Goal: Task Accomplishment & Management: Use online tool/utility

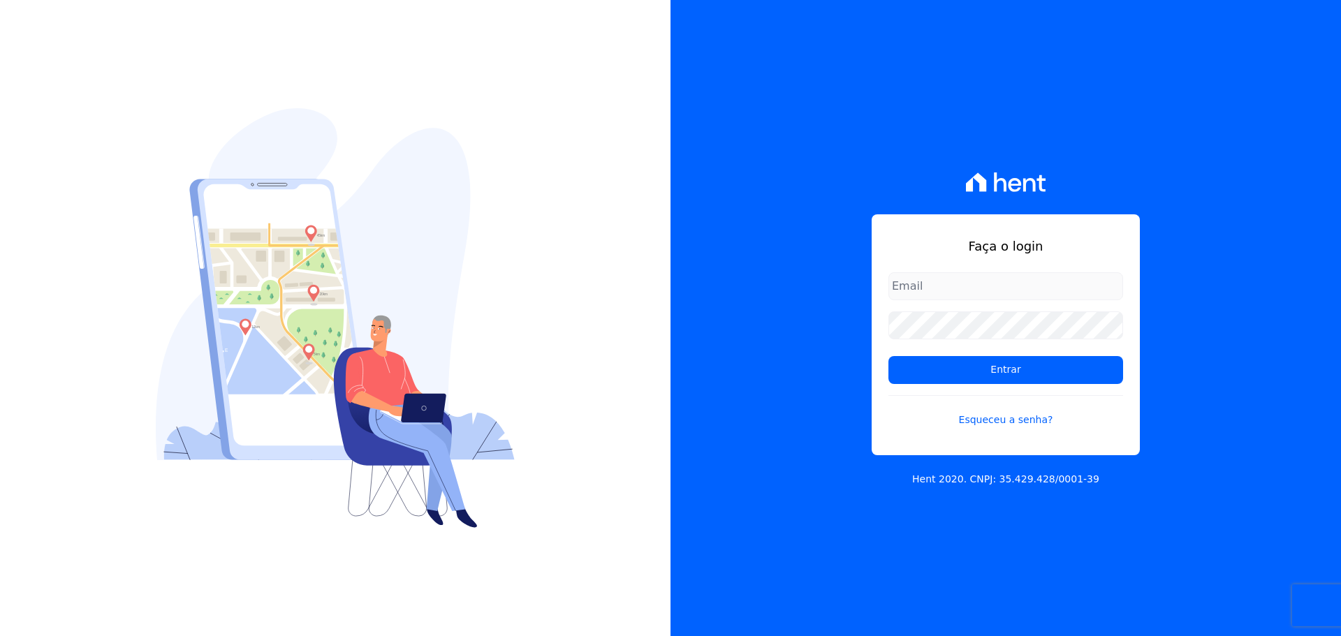
click at [897, 284] on input "email" at bounding box center [1005, 286] width 235 height 28
type input "alexandre@trapisa.com.br"
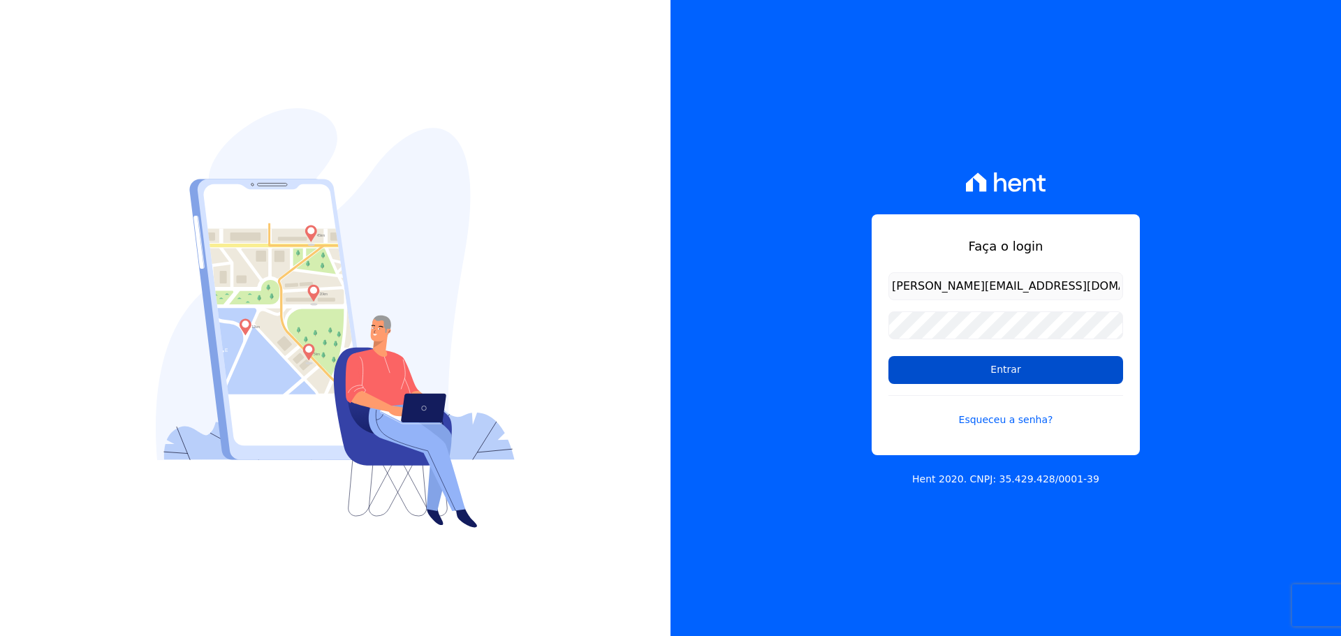
click at [962, 371] on input "Entrar" at bounding box center [1005, 370] width 235 height 28
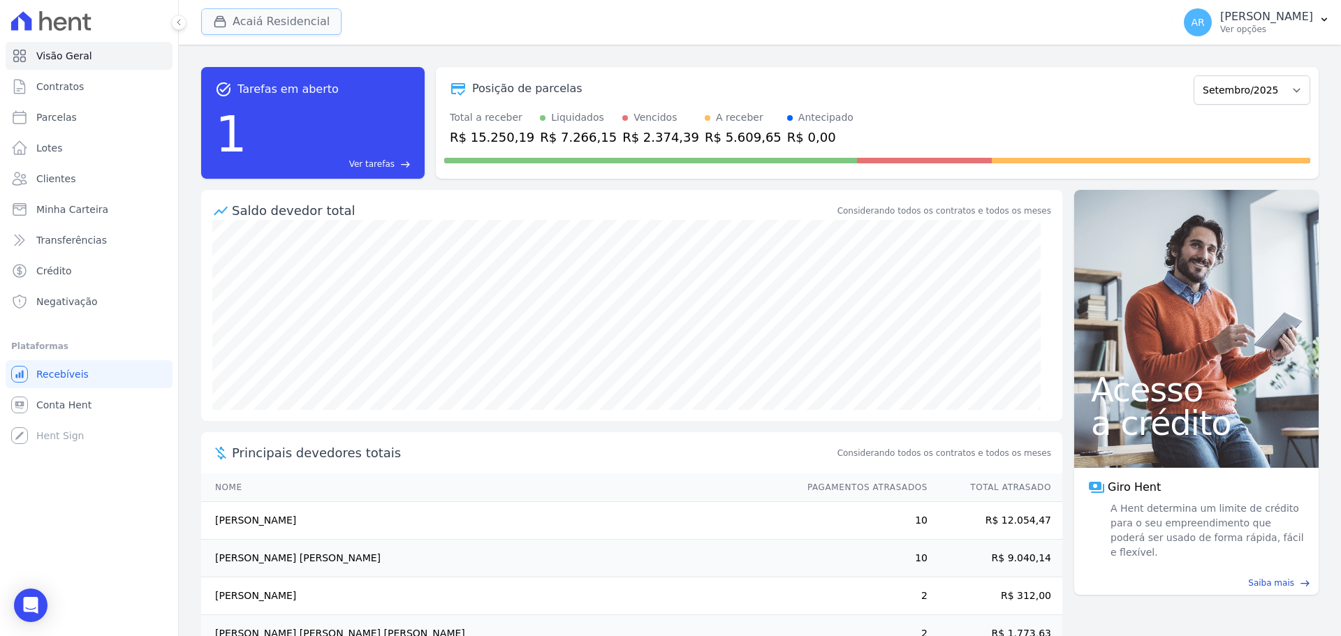
click at [226, 27] on icon "button" at bounding box center [220, 22] width 14 height 14
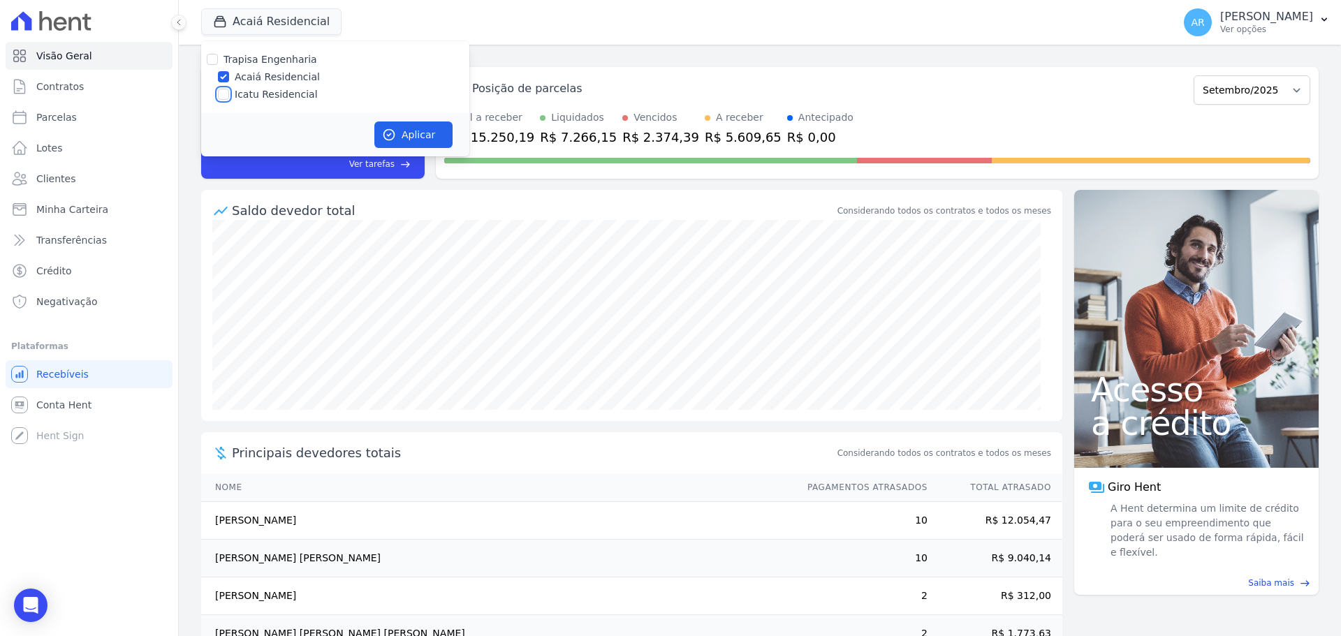
click at [223, 92] on input "Icatu Residencial" at bounding box center [223, 94] width 11 height 11
checkbox input "true"
click at [394, 126] on button "Aplicar" at bounding box center [413, 135] width 78 height 27
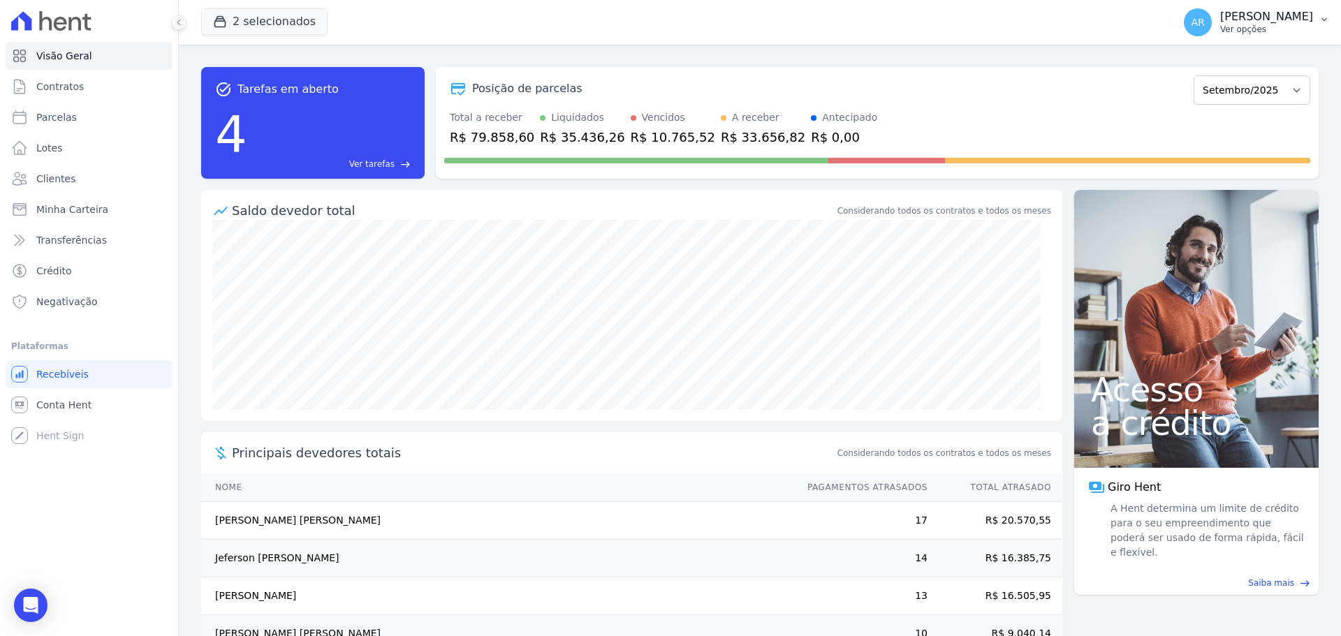
click at [1240, 17] on p "[PERSON_NAME]" at bounding box center [1266, 17] width 93 height 14
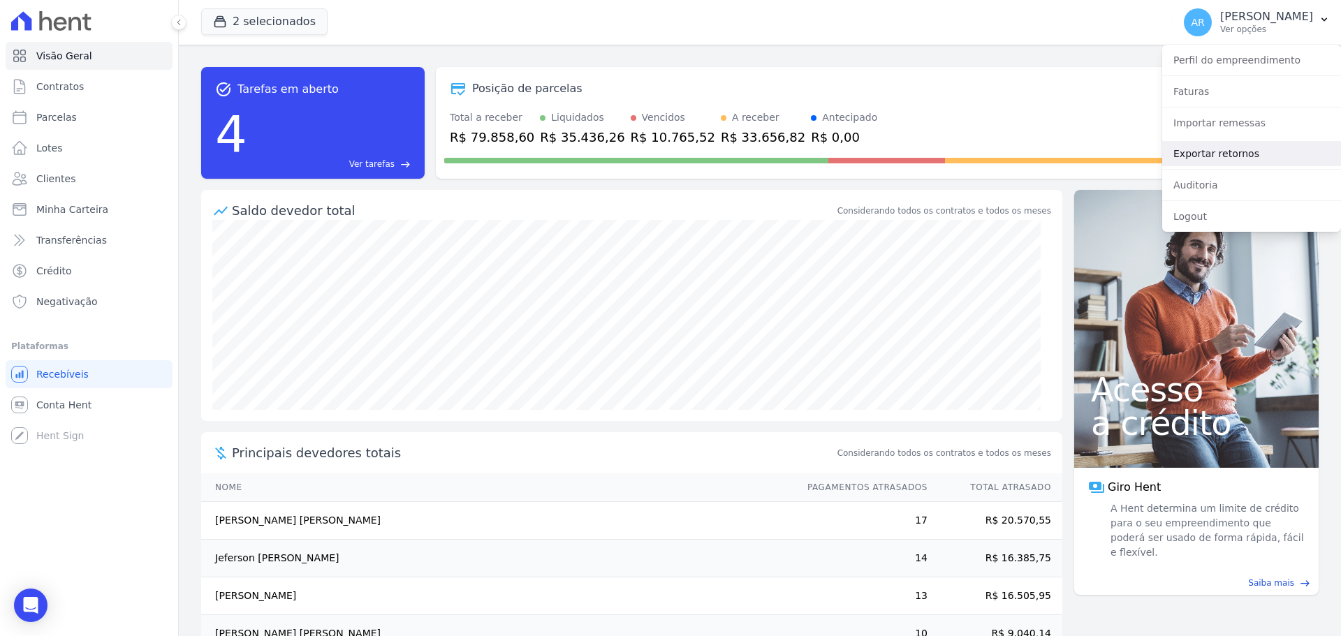
click at [1202, 150] on link "Exportar retornos" at bounding box center [1251, 153] width 179 height 25
